Goal: Task Accomplishment & Management: Use online tool/utility

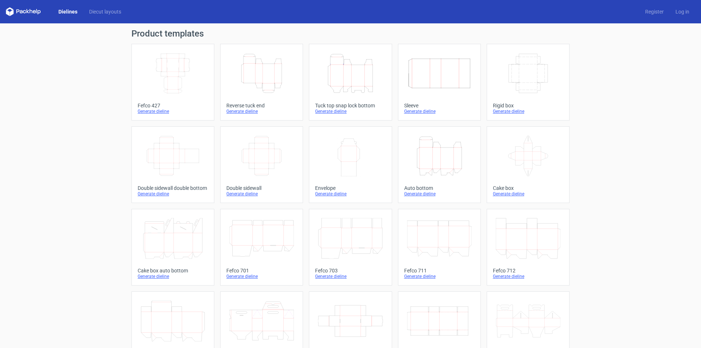
click at [261, 84] on icon "Height Depth Width" at bounding box center [261, 73] width 65 height 41
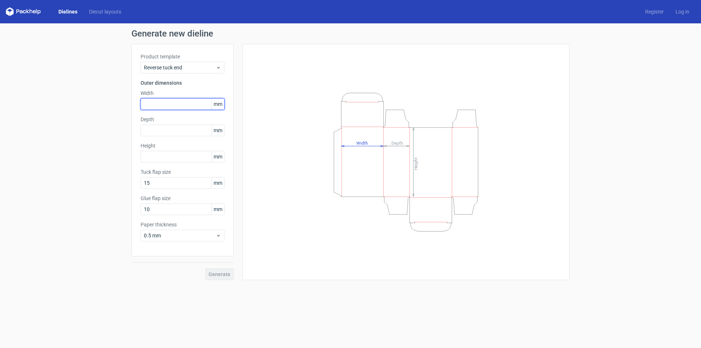
click at [174, 102] on input "text" at bounding box center [182, 104] width 84 height 12
type input "127"
click at [161, 130] on input "text" at bounding box center [182, 130] width 84 height 12
type input "1"
click at [182, 157] on input "text" at bounding box center [182, 157] width 84 height 12
